Goal: Check status: Check status

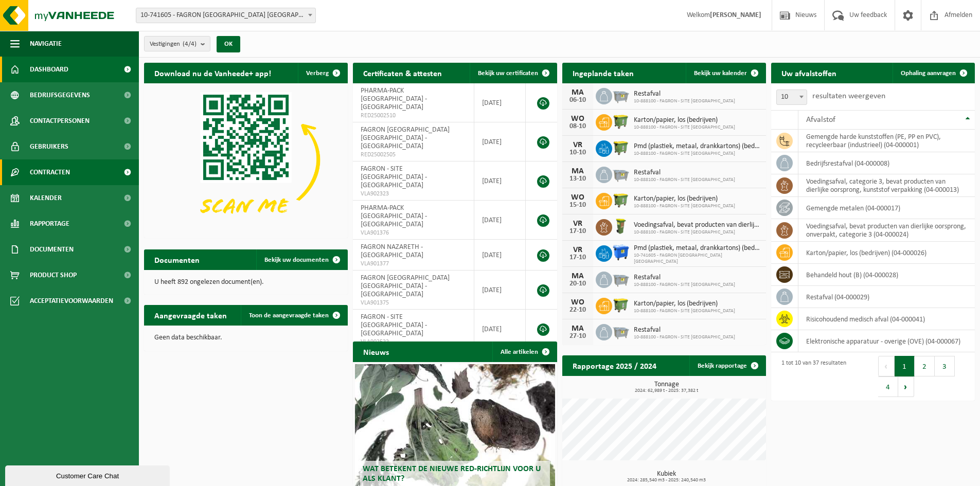
click at [59, 172] on span "Contracten" at bounding box center [50, 173] width 40 height 26
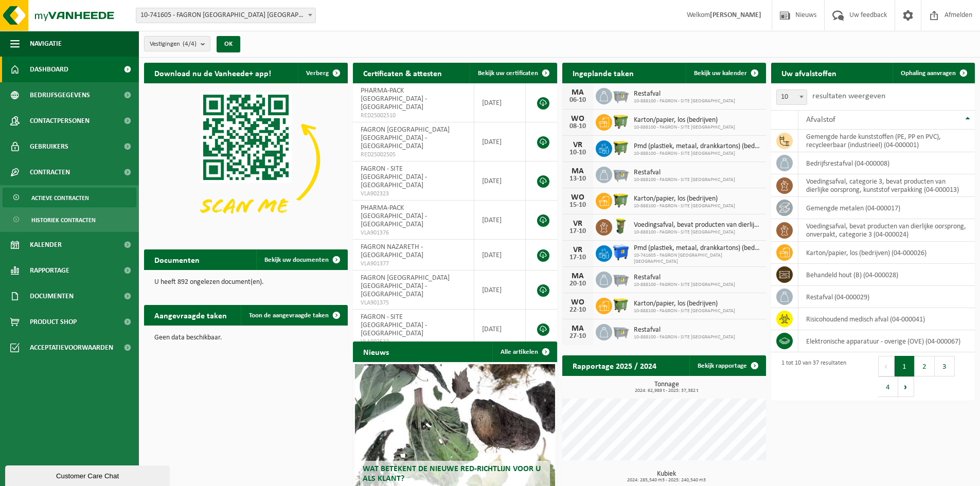
click at [70, 202] on span "Actieve contracten" at bounding box center [60, 198] width 58 height 20
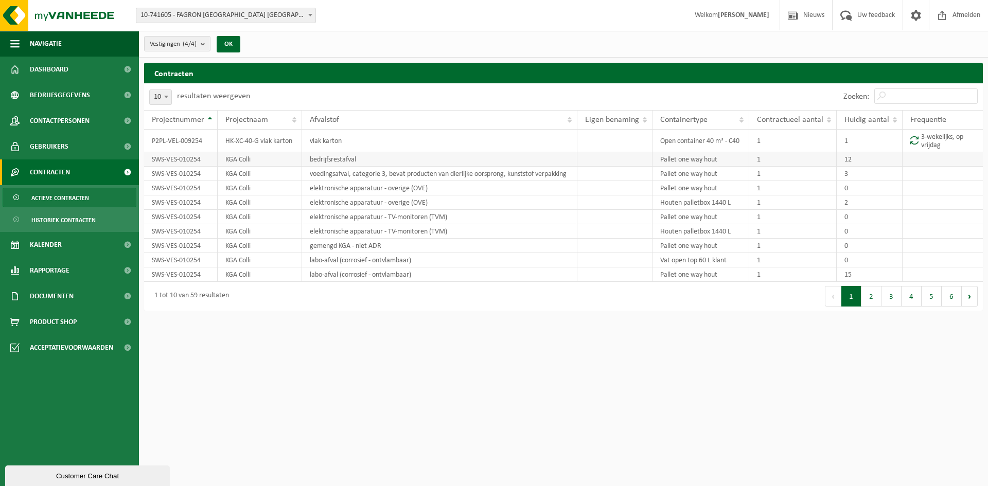
click at [169, 155] on td "SWS-VES-010254" at bounding box center [181, 159] width 74 height 14
click at [169, 158] on td "SWS-VES-010254" at bounding box center [181, 159] width 74 height 14
click at [240, 158] on td "KGA Colli" at bounding box center [260, 159] width 84 height 14
click at [340, 157] on td "bedrijfsrestafval" at bounding box center [439, 159] width 275 height 14
click at [50, 249] on span "Kalender" at bounding box center [46, 245] width 32 height 26
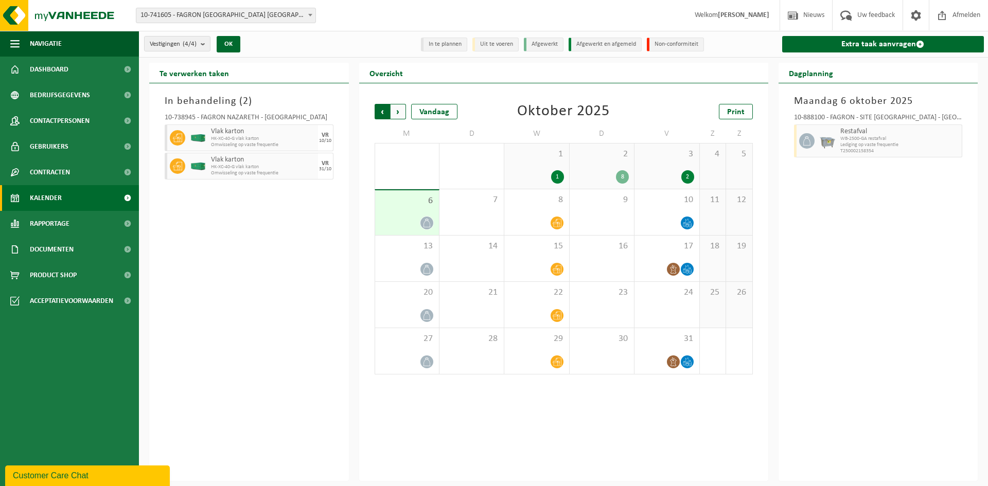
click at [399, 111] on span "Volgende" at bounding box center [398, 111] width 15 height 15
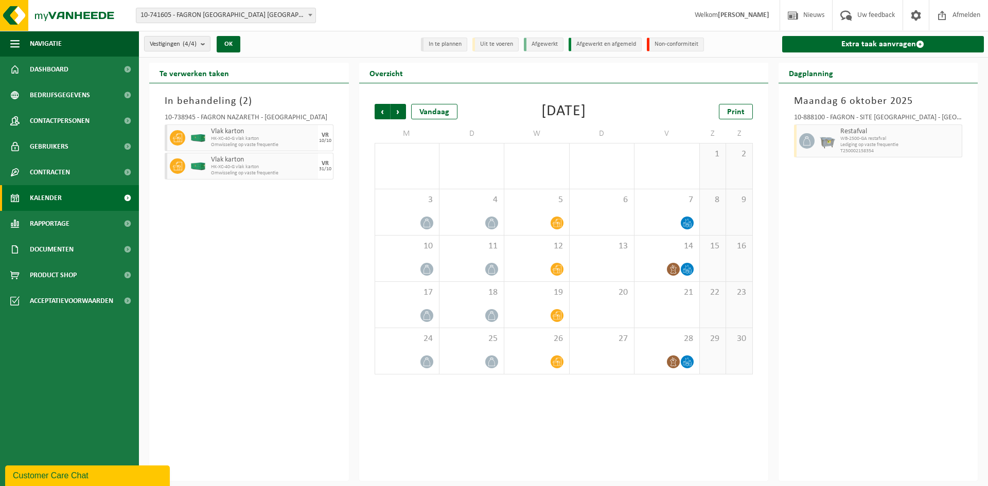
click at [373, 111] on div "Vorige Volgende Vandaag November 2025 Print M D W D V Z Z 27 28 29 30 31 1 2 3 …" at bounding box center [563, 239] width 389 height 291
click at [462, 221] on div at bounding box center [472, 223] width 54 height 14
click at [383, 113] on span "Vorige" at bounding box center [382, 111] width 15 height 15
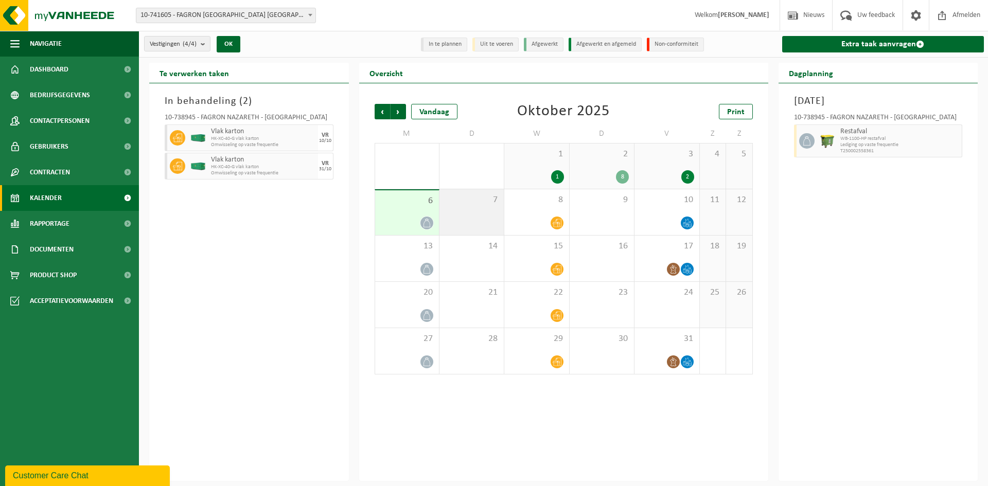
click at [464, 215] on div "7" at bounding box center [471, 212] width 64 height 46
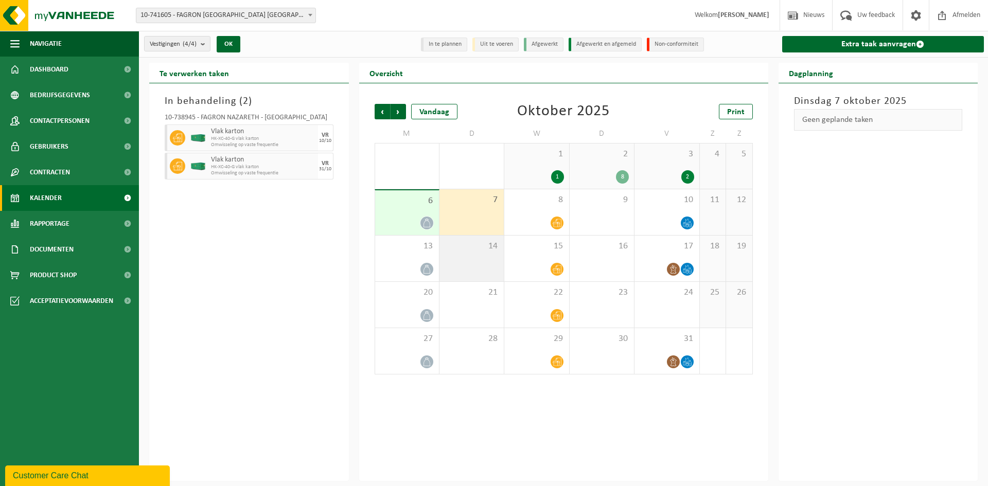
click at [466, 253] on div "14" at bounding box center [471, 259] width 64 height 46
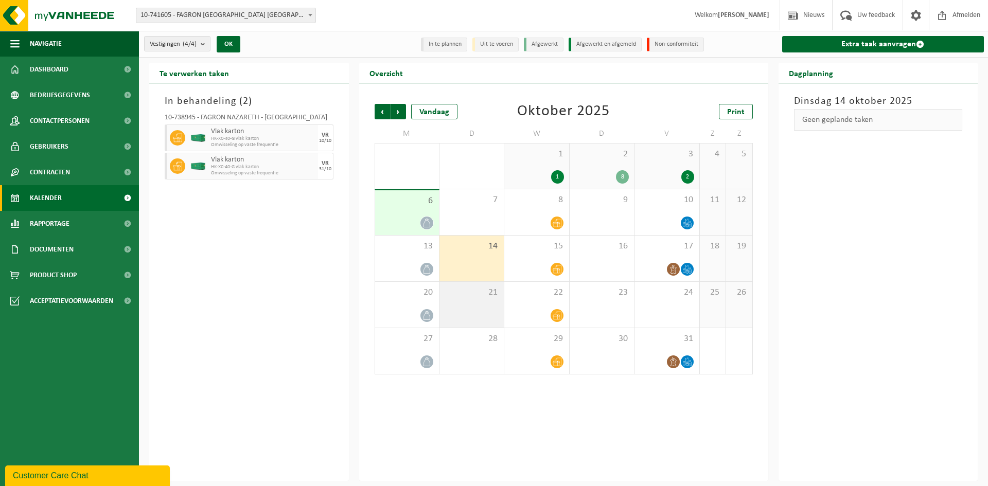
click at [467, 301] on div "21" at bounding box center [471, 305] width 64 height 46
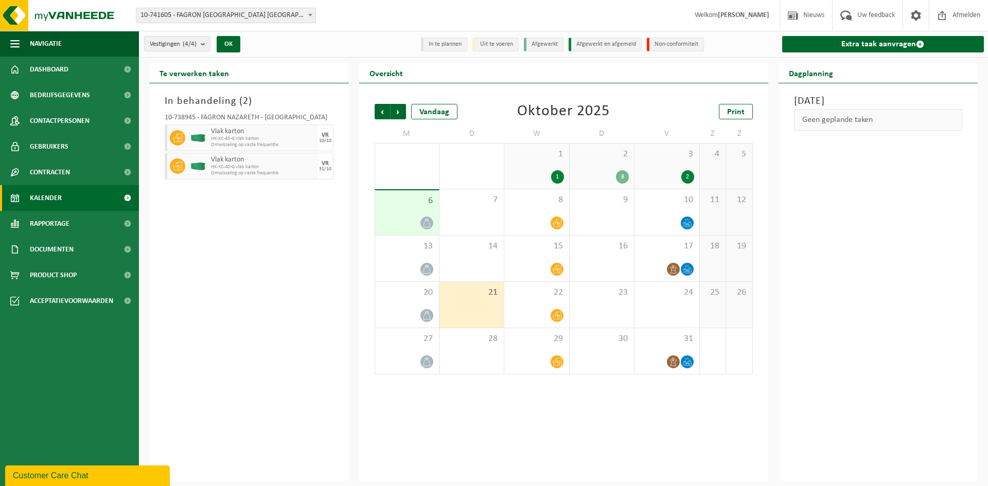
click at [407, 221] on div at bounding box center [407, 223] width 54 height 14
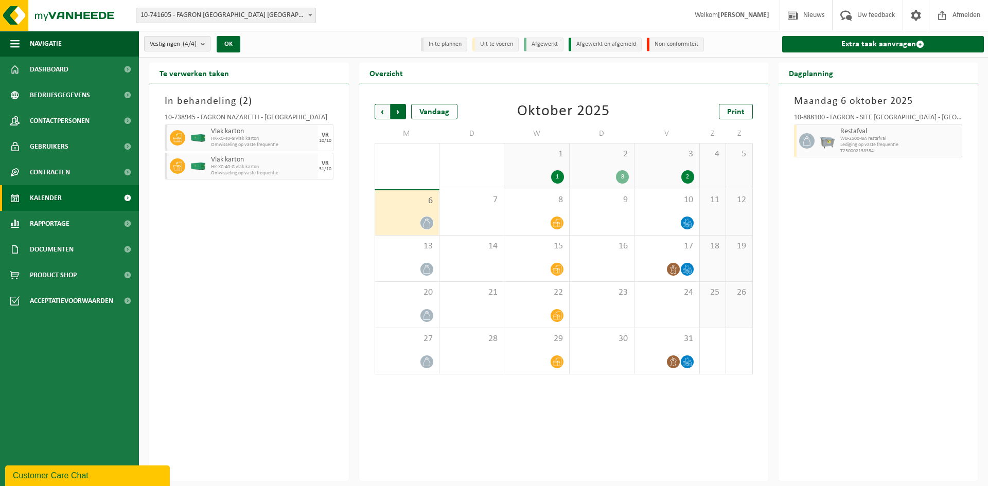
click at [389, 111] on span "Vorige" at bounding box center [382, 111] width 15 height 15
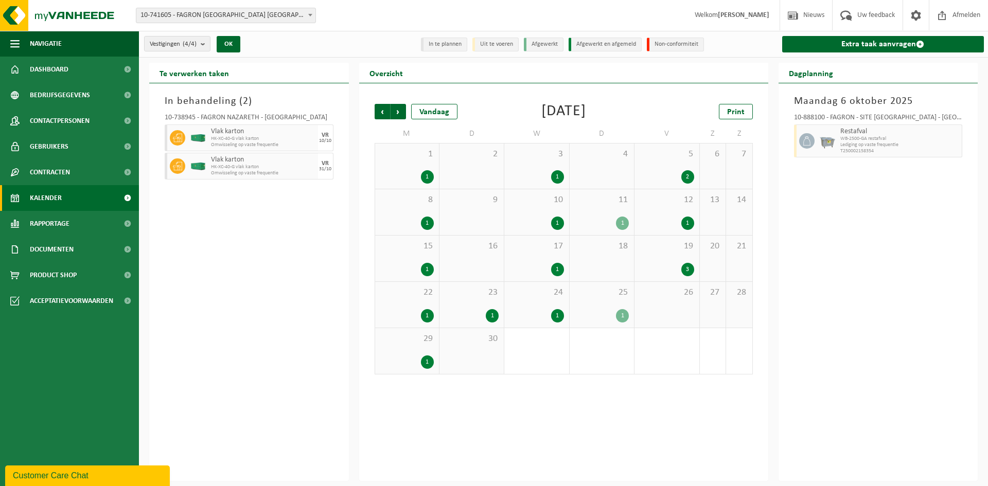
click at [455, 312] on div "1" at bounding box center [472, 315] width 54 height 13
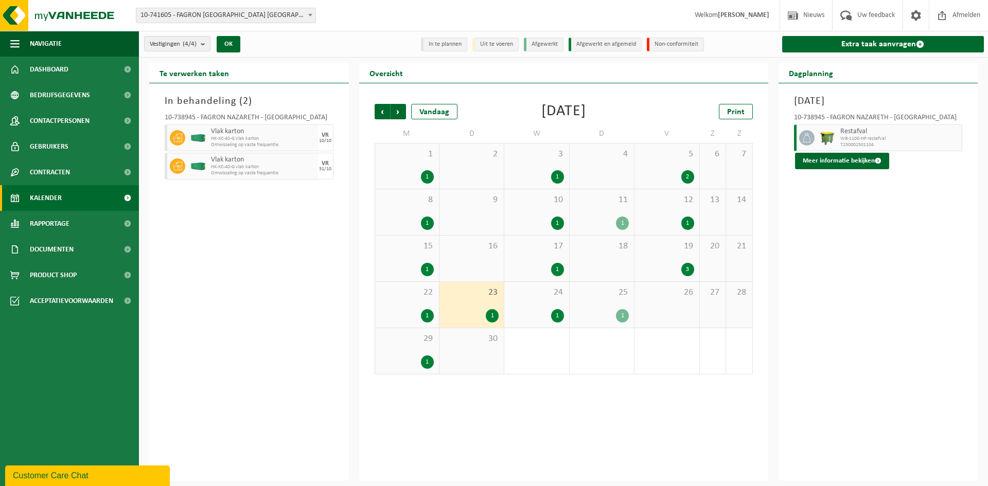
click at [464, 348] on div "30" at bounding box center [471, 351] width 64 height 46
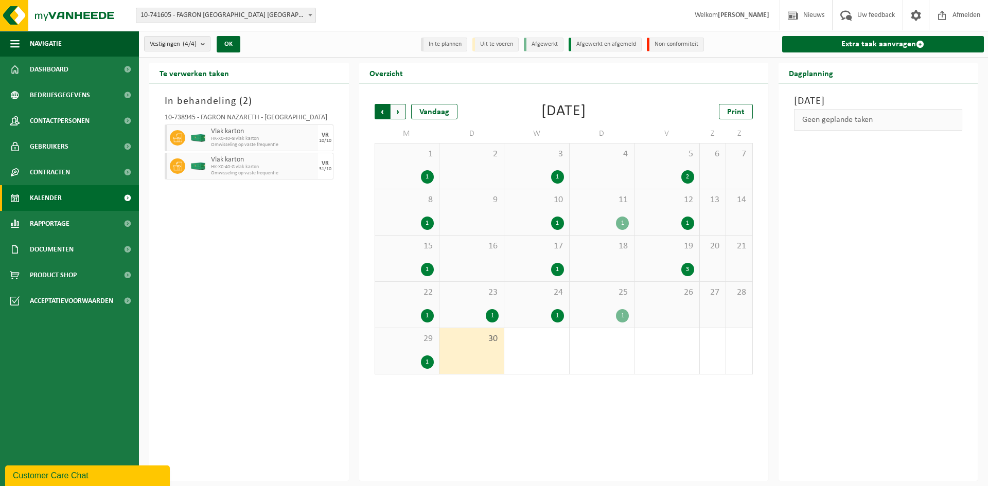
click at [401, 114] on span "Volgende" at bounding box center [398, 111] width 15 height 15
